Goal: Task Accomplishment & Management: Manage account settings

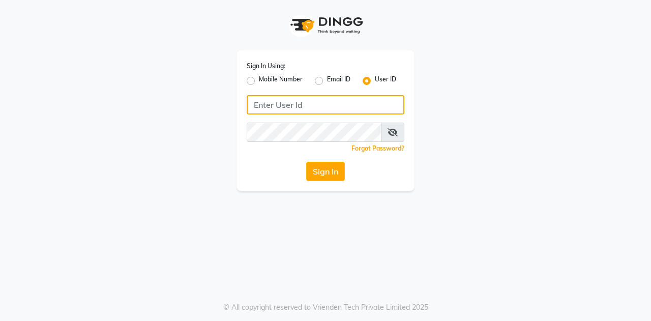
click at [285, 103] on input "Username" at bounding box center [326, 104] width 158 height 19
type input "bamboo spa"
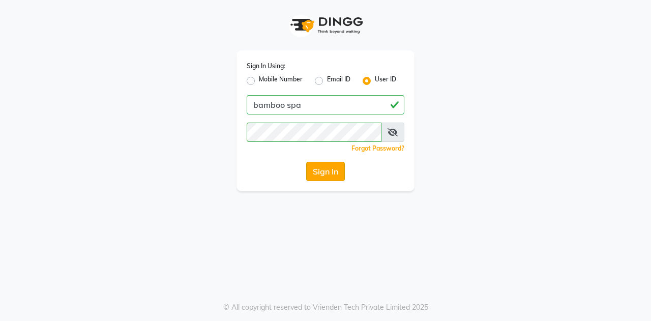
click at [318, 169] on button "Sign In" at bounding box center [325, 171] width 39 height 19
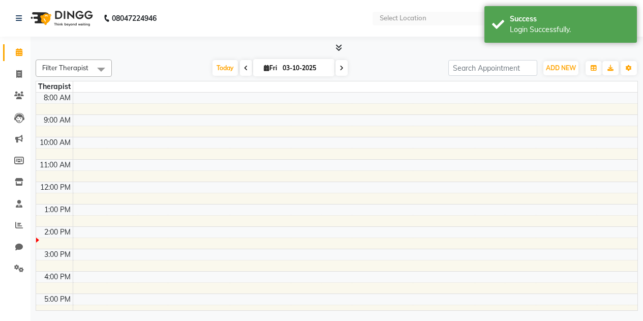
select select "en"
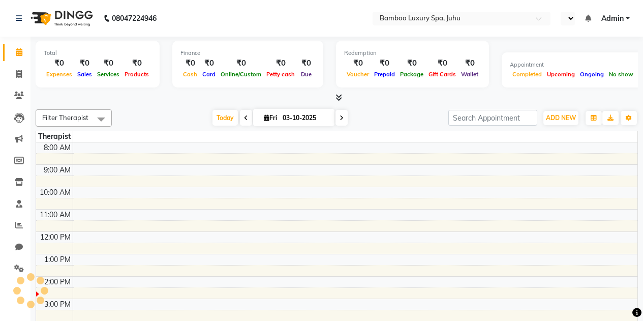
select select "en"
